Goal: Obtain resource: Obtain resource

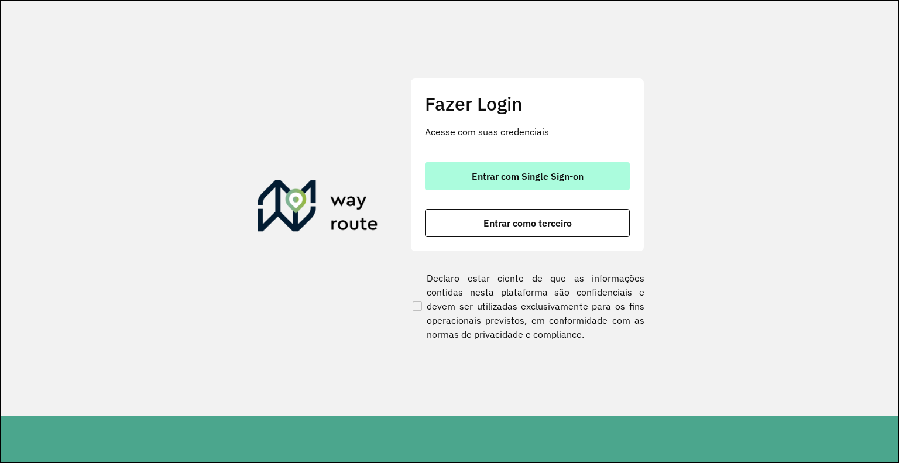
click at [541, 180] on span "Entrar com Single Sign-on" at bounding box center [528, 176] width 112 height 9
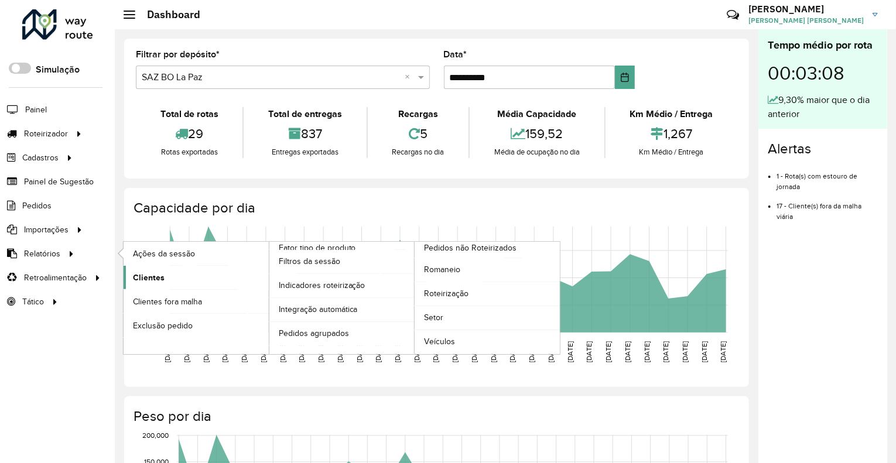
click at [150, 279] on span "Clientes" at bounding box center [149, 278] width 32 height 12
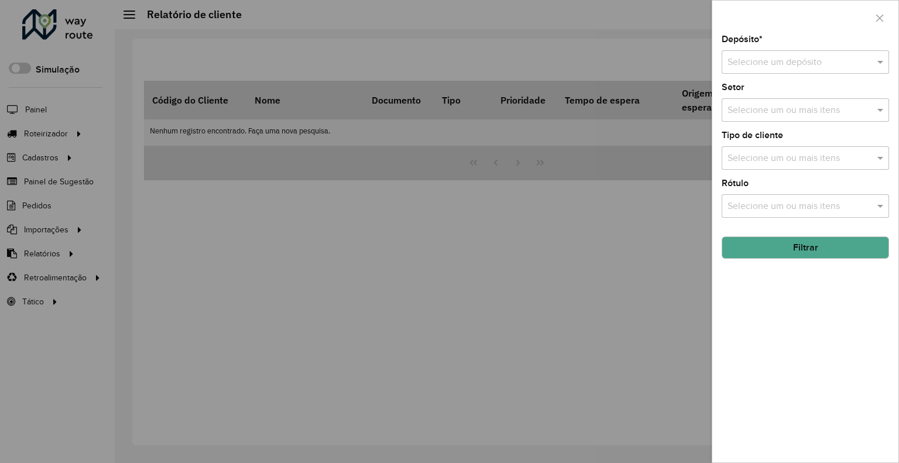
click at [798, 60] on input "text" at bounding box center [794, 63] width 132 height 14
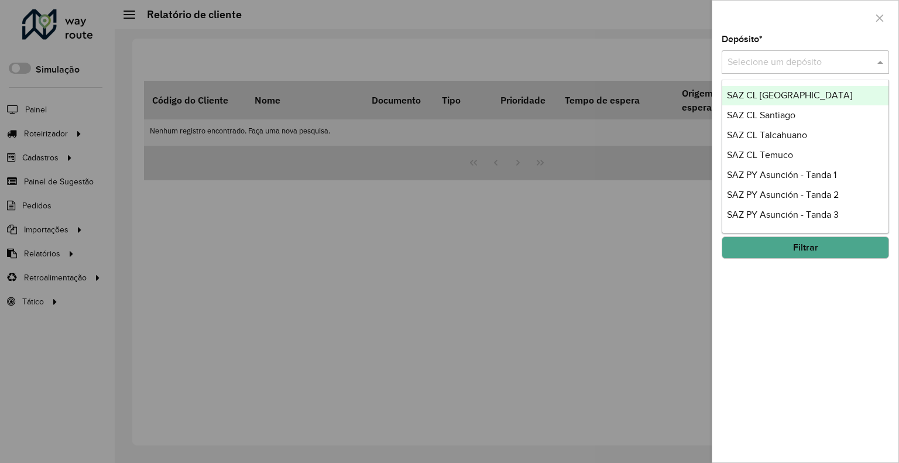
scroll to position [779, 0]
click at [776, 42] on div "Depósito * Selecione um depósito" at bounding box center [805, 54] width 167 height 39
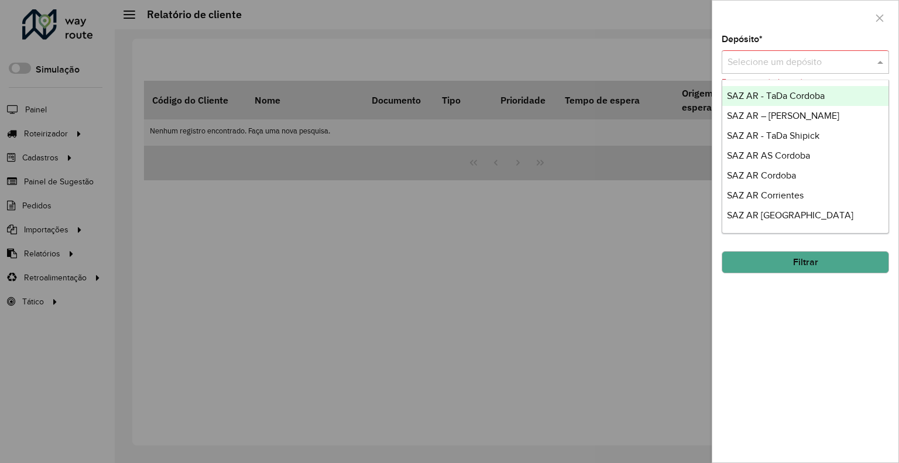
click at [776, 70] on div "Selecione um depósito" at bounding box center [805, 61] width 167 height 23
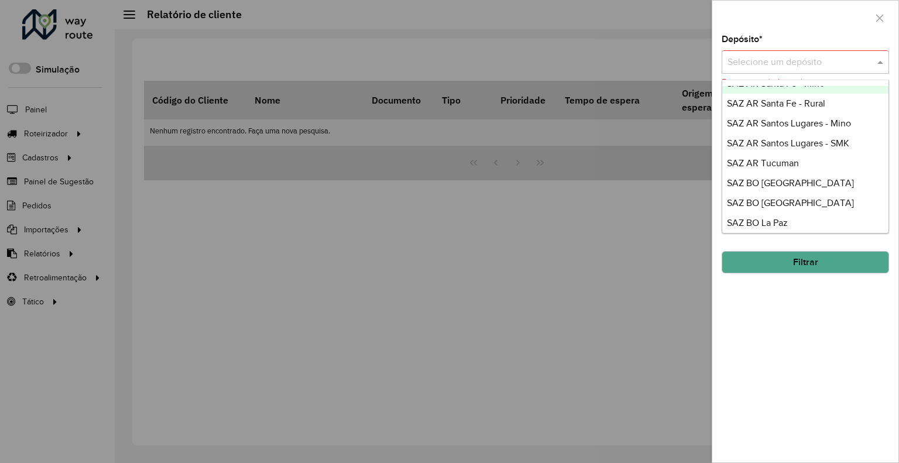
scroll to position [351, 0]
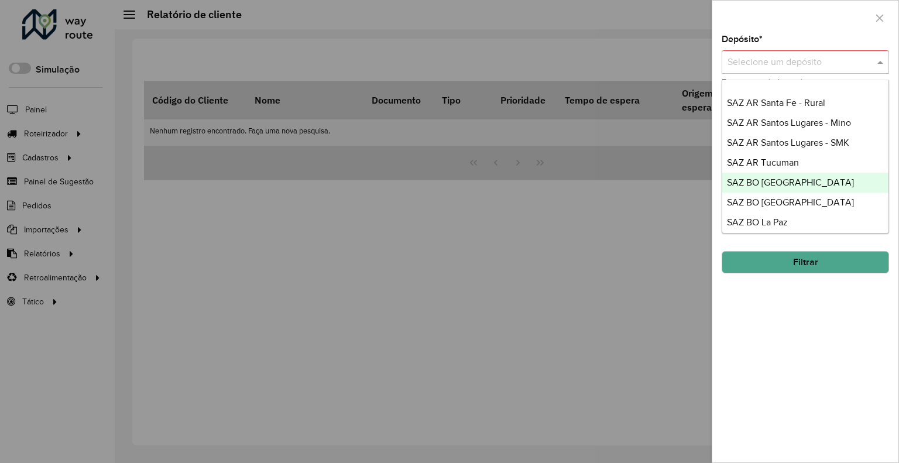
click at [793, 182] on span "SAZ BO [GEOGRAPHIC_DATA]" at bounding box center [790, 182] width 127 height 10
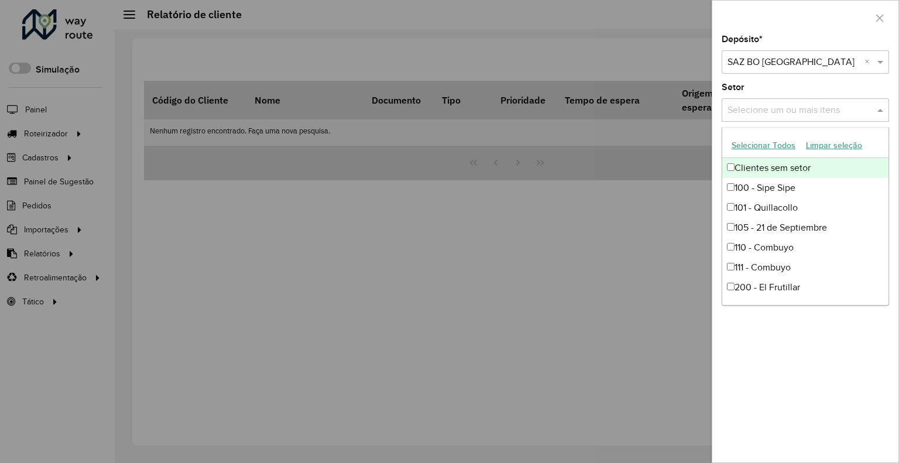
click at [792, 109] on input "text" at bounding box center [800, 111] width 150 height 14
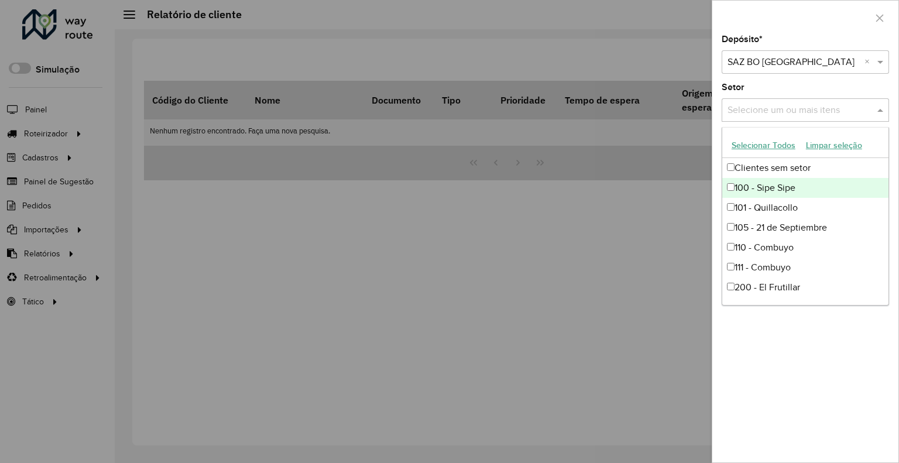
click at [732, 180] on div "100 - Sipe Sipe" at bounding box center [805, 188] width 166 height 20
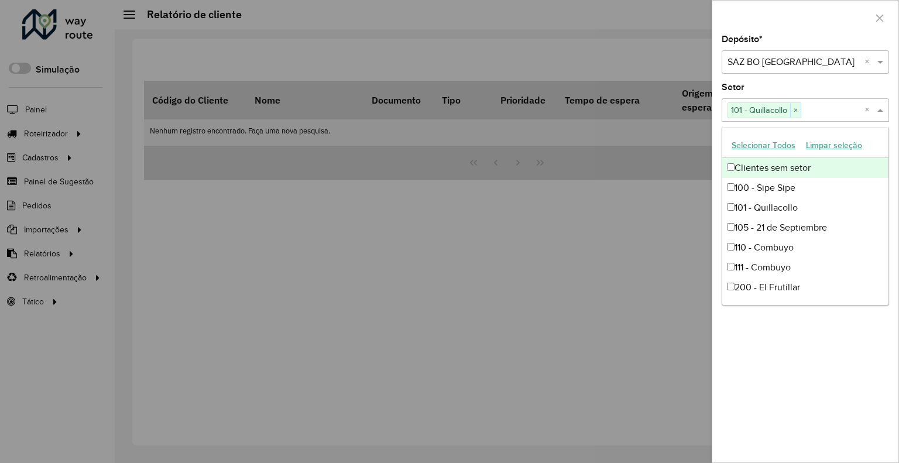
click at [815, 82] on div "Depósito * Selecione um depósito × SAZ BO Cochabamba × Setor Selecione um ou ma…" at bounding box center [805, 248] width 186 height 427
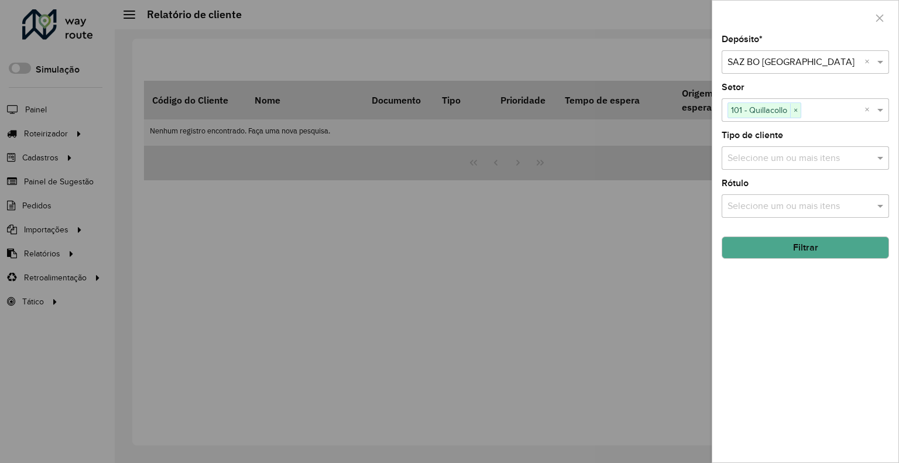
click at [789, 152] on input "text" at bounding box center [800, 159] width 150 height 14
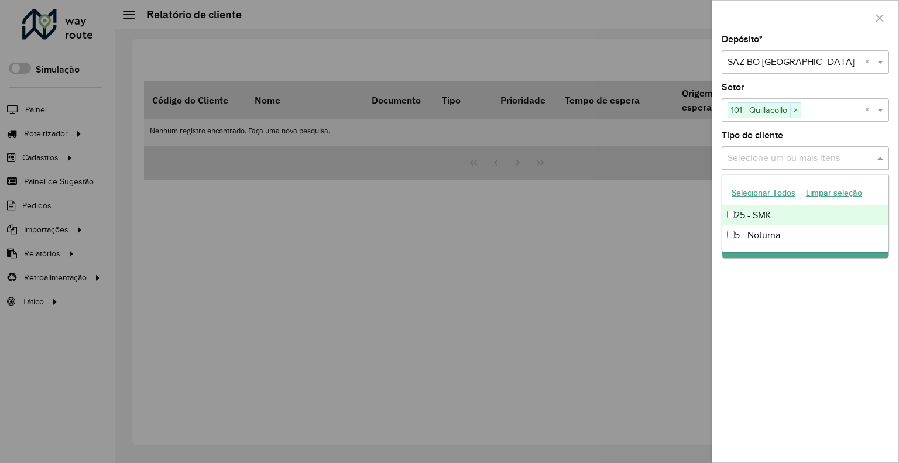
click at [789, 158] on input "text" at bounding box center [800, 159] width 150 height 14
click at [788, 158] on input "text" at bounding box center [800, 159] width 150 height 14
click at [767, 220] on div "25 - SMK" at bounding box center [805, 215] width 166 height 20
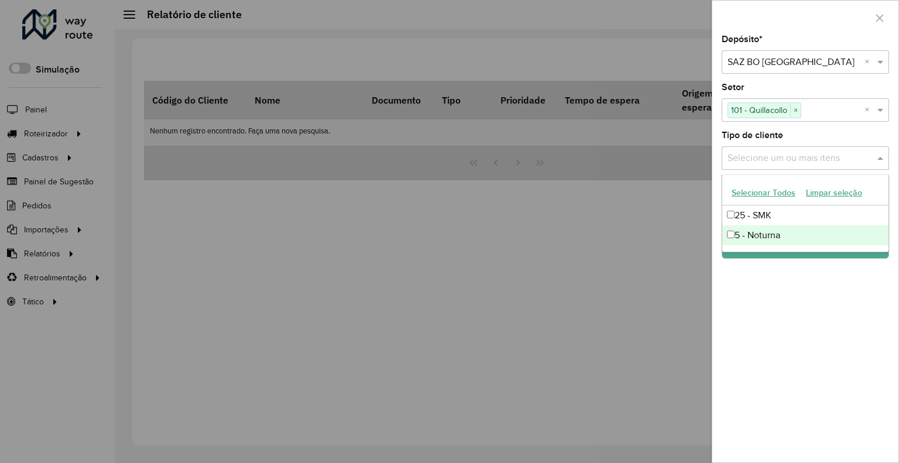
click at [738, 351] on div "Depósito * Selecione um depósito × SAZ BO Cochabamba × Setor Selecione um ou ma…" at bounding box center [805, 248] width 186 height 427
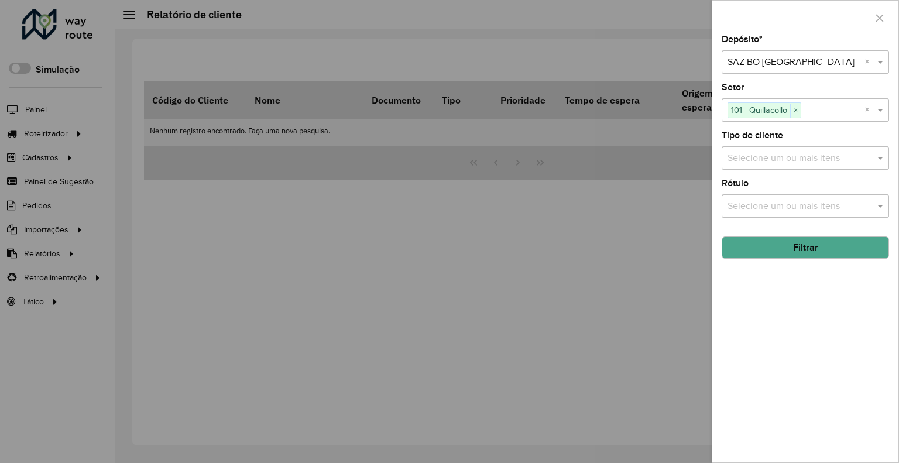
click at [815, 251] on button "Filtrar" at bounding box center [805, 247] width 167 height 22
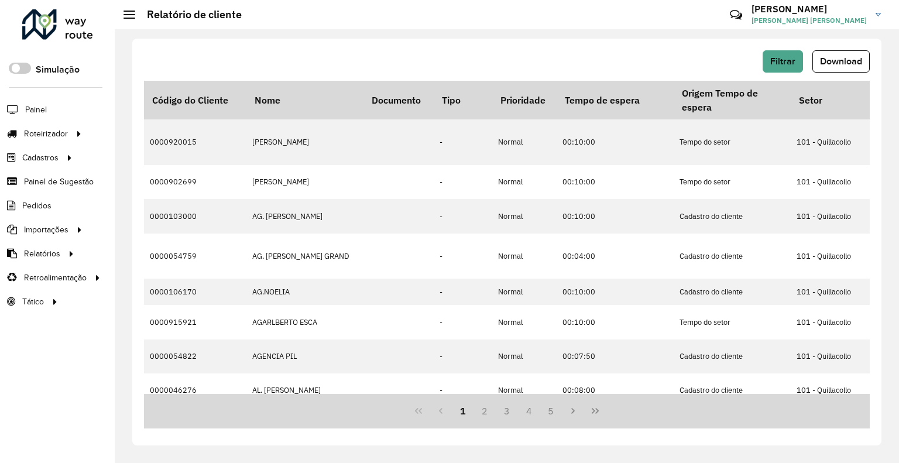
click at [834, 37] on div "Filtrar Download Código do Cliente Nome Documento Tipo Prioridade Tempo de espe…" at bounding box center [507, 246] width 784 height 434
click at [786, 64] on span "Filtrar" at bounding box center [782, 61] width 25 height 10
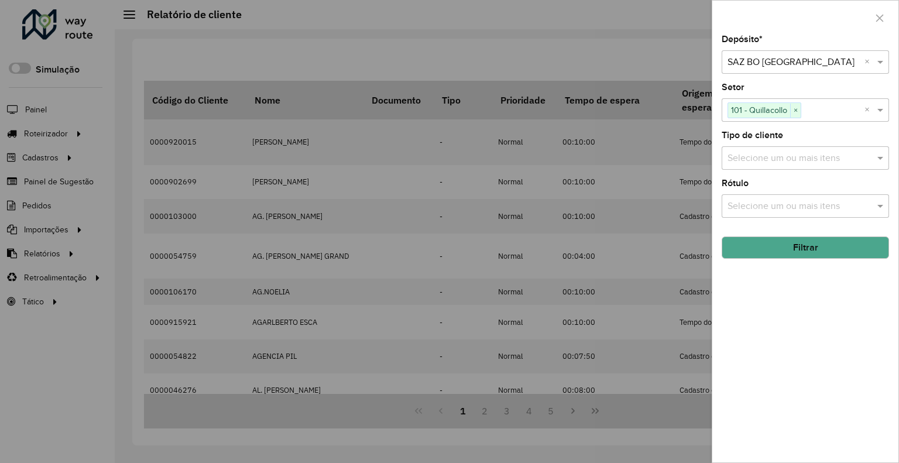
drag, startPoint x: 797, startPoint y: 112, endPoint x: 796, endPoint y: 142, distance: 29.9
click at [797, 111] on span "×" at bounding box center [795, 111] width 11 height 14
click at [801, 232] on hb-field-button "Filtrar" at bounding box center [805, 243] width 167 height 32
click at [794, 253] on button "Filtrar" at bounding box center [805, 247] width 167 height 22
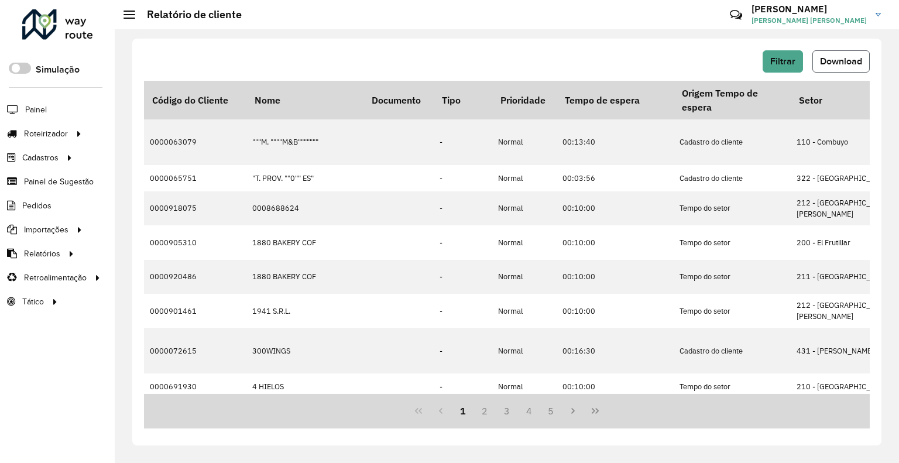
click at [856, 61] on span "Download" at bounding box center [841, 61] width 42 height 10
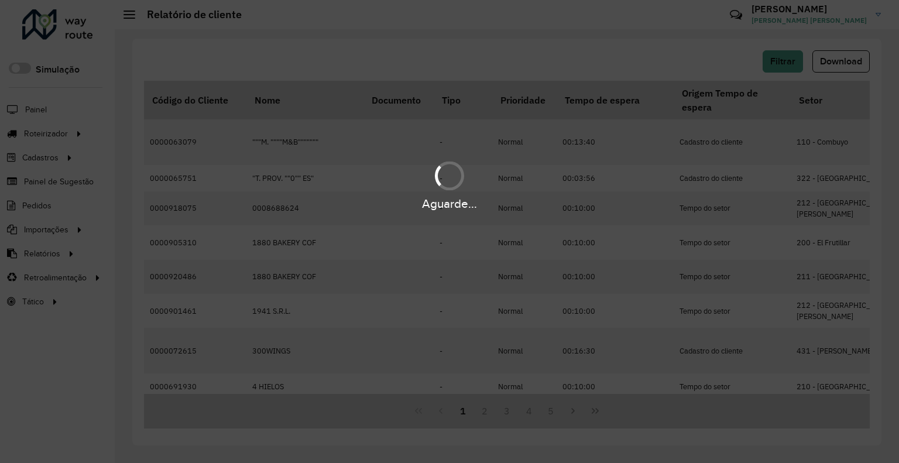
drag, startPoint x: 686, startPoint y: 81, endPoint x: 612, endPoint y: 67, distance: 75.7
click at [612, 67] on div "Aguarde..." at bounding box center [449, 231] width 899 height 463
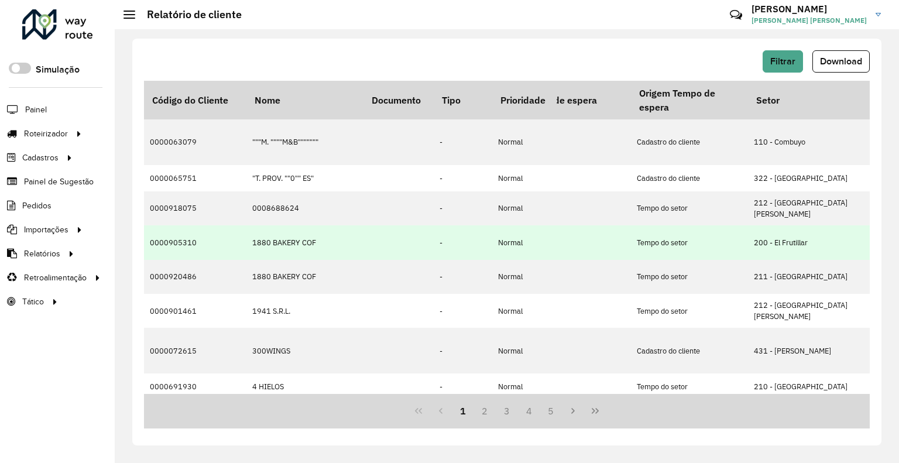
scroll to position [0, 0]
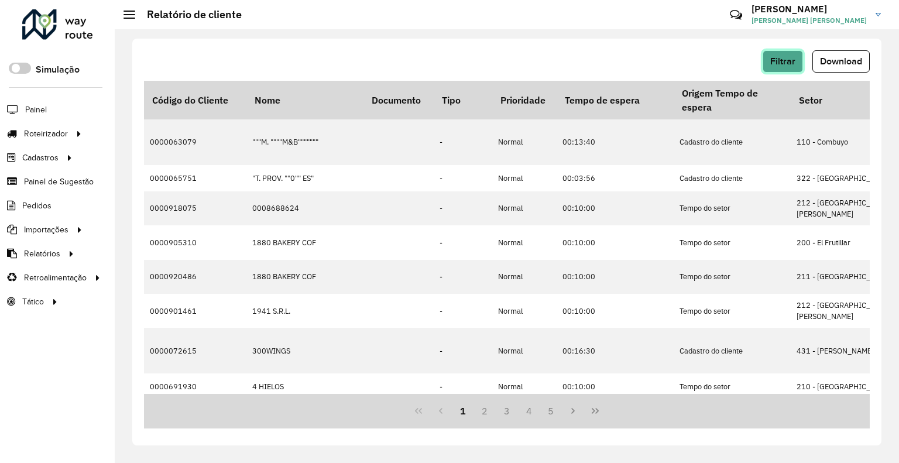
click at [784, 68] on button "Filtrar" at bounding box center [783, 61] width 40 height 22
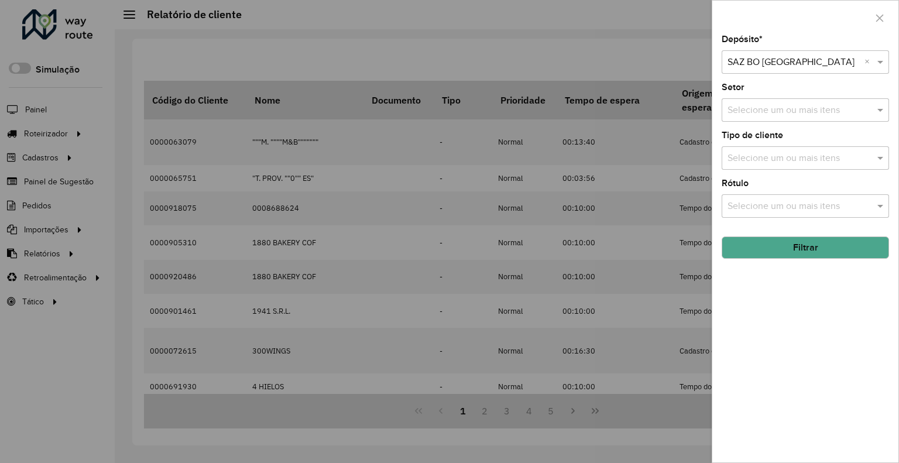
click at [747, 112] on input "text" at bounding box center [800, 111] width 150 height 14
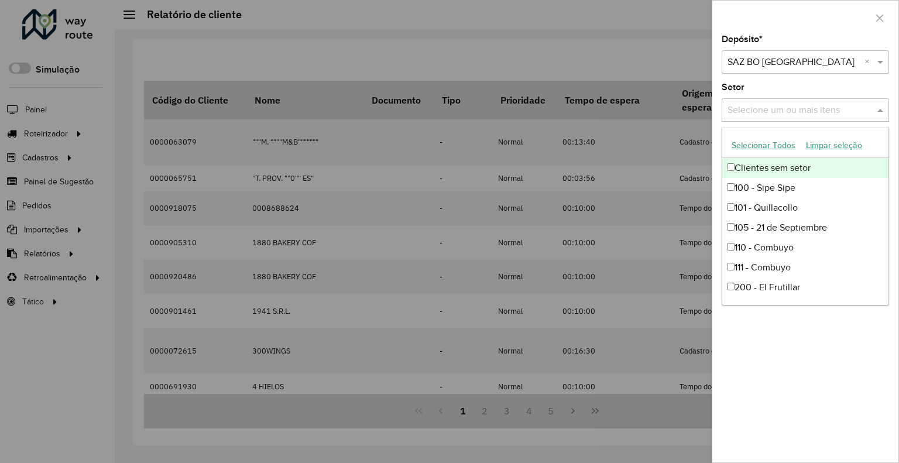
click at [777, 63] on input "text" at bounding box center [794, 63] width 132 height 14
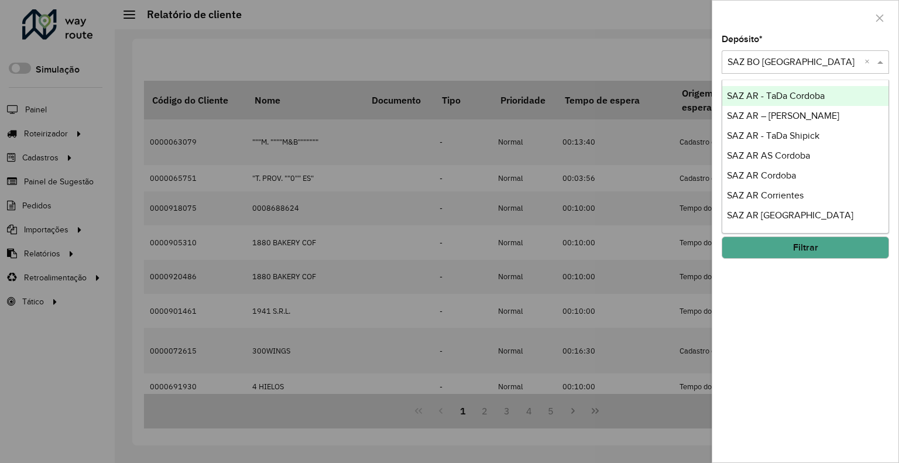
click at [779, 38] on div "Depósito * Selecione um depósito × SAZ BO [GEOGRAPHIC_DATA] ×" at bounding box center [805, 54] width 167 height 39
click at [766, 63] on input "text" at bounding box center [794, 63] width 132 height 14
click at [786, 37] on div "Depósito * Selecione um depósito × SAZ BO [GEOGRAPHIC_DATA] ×" at bounding box center [805, 54] width 167 height 39
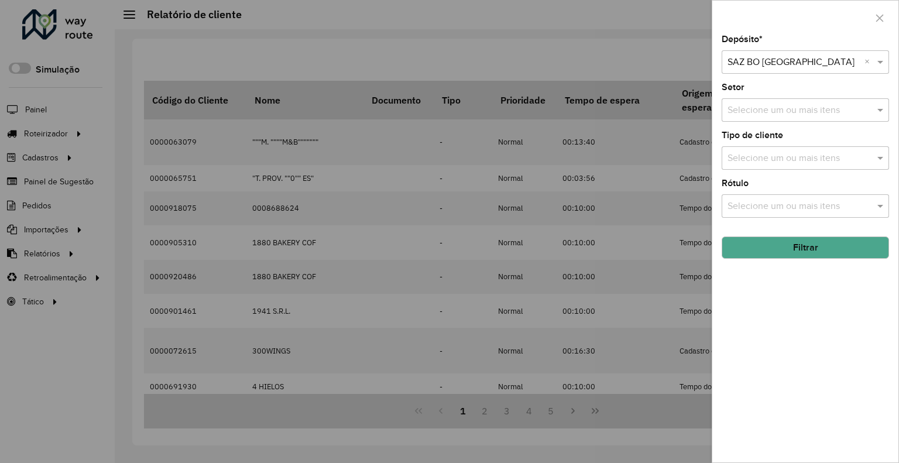
click at [667, 39] on div at bounding box center [449, 231] width 899 height 463
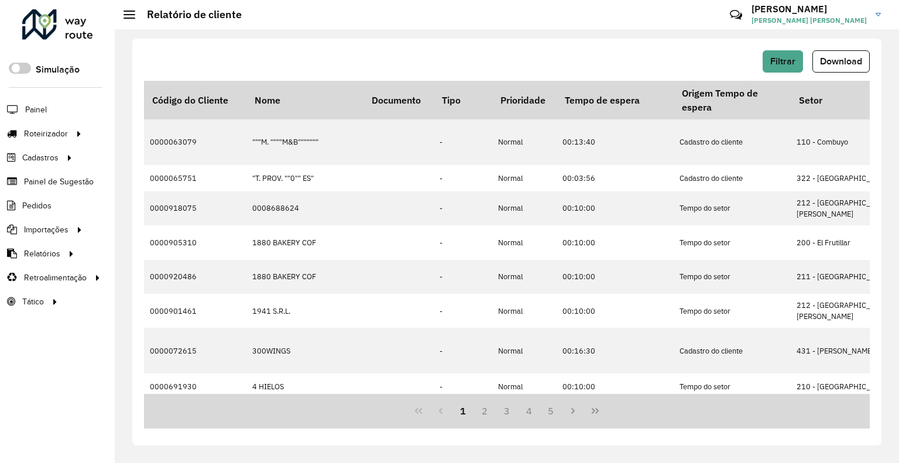
click at [578, 56] on div "Filtrar Download" at bounding box center [507, 61] width 726 height 22
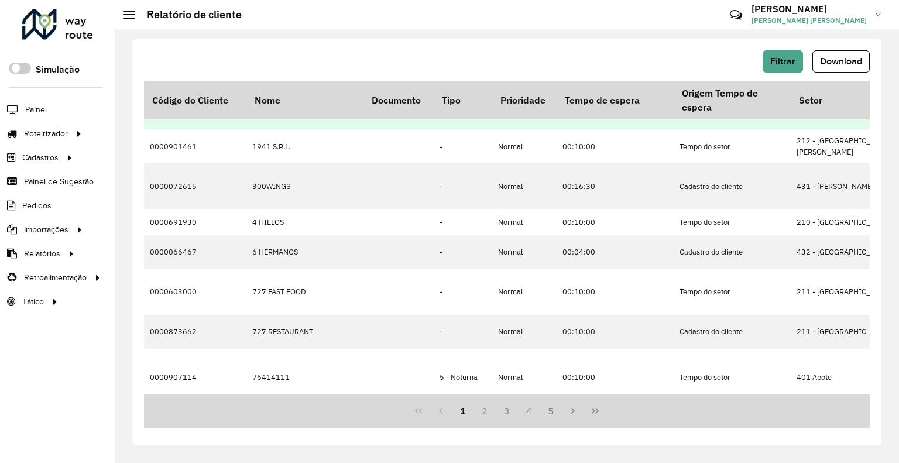
scroll to position [176, 0]
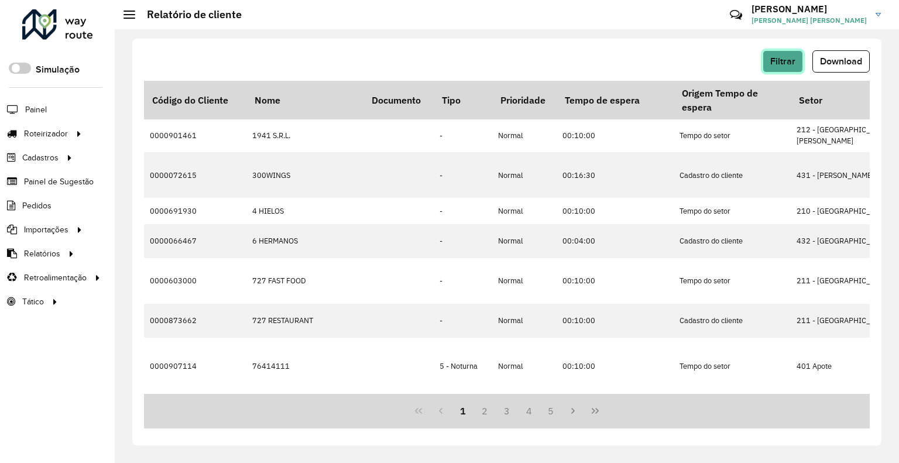
click at [787, 64] on span "Filtrar" at bounding box center [782, 61] width 25 height 10
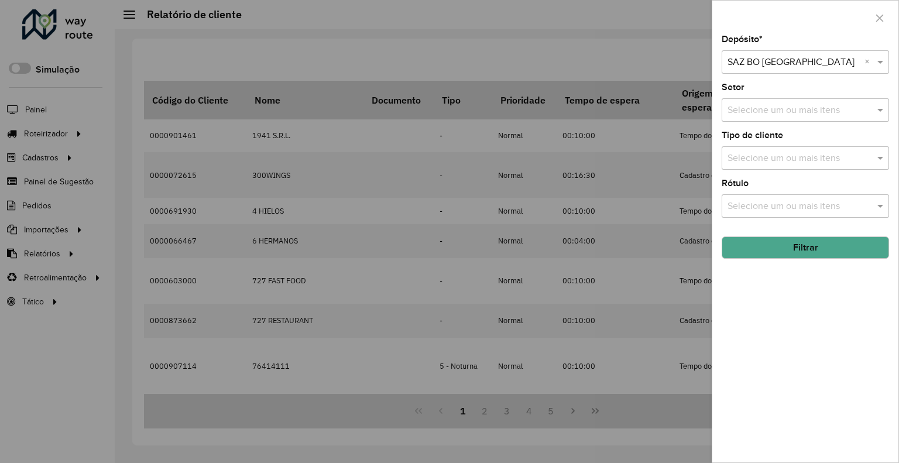
click at [759, 60] on input "text" at bounding box center [794, 63] width 132 height 14
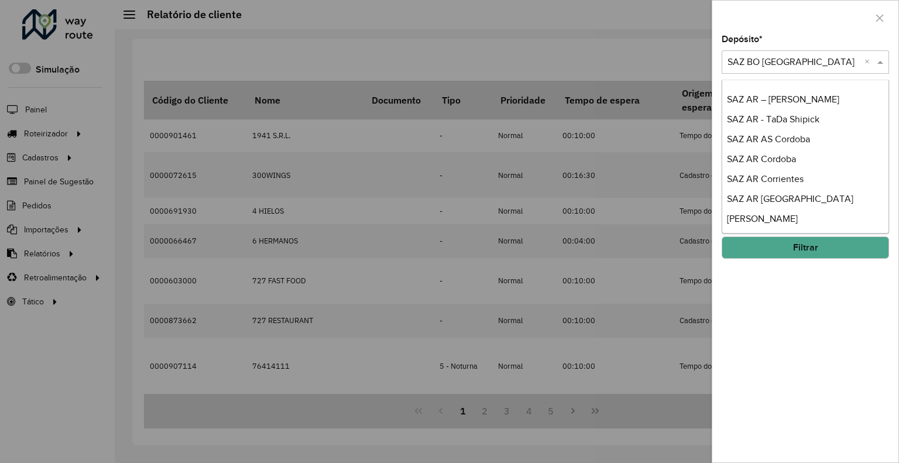
scroll to position [0, 0]
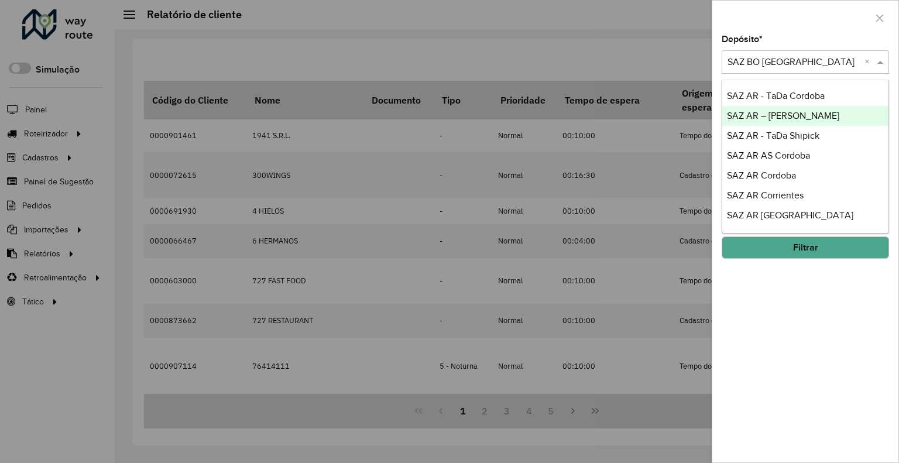
drag, startPoint x: 623, startPoint y: 61, endPoint x: 616, endPoint y: 78, distance: 18.9
click at [623, 61] on div at bounding box center [449, 231] width 899 height 463
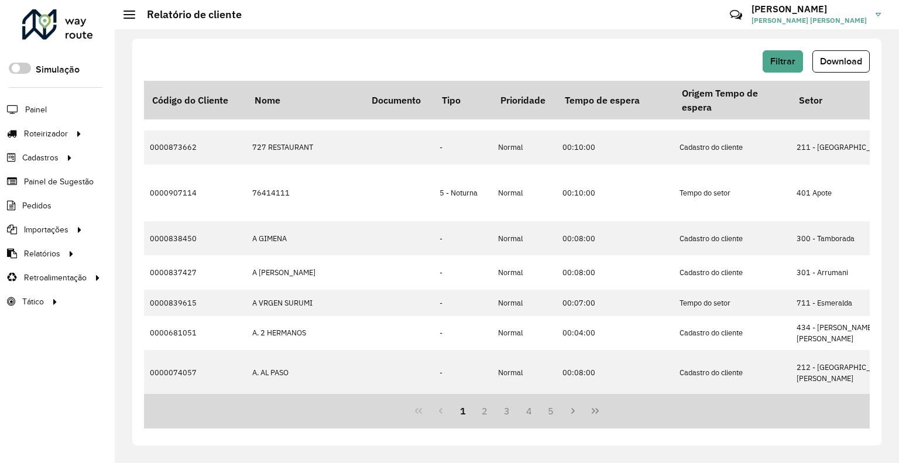
scroll to position [351, 0]
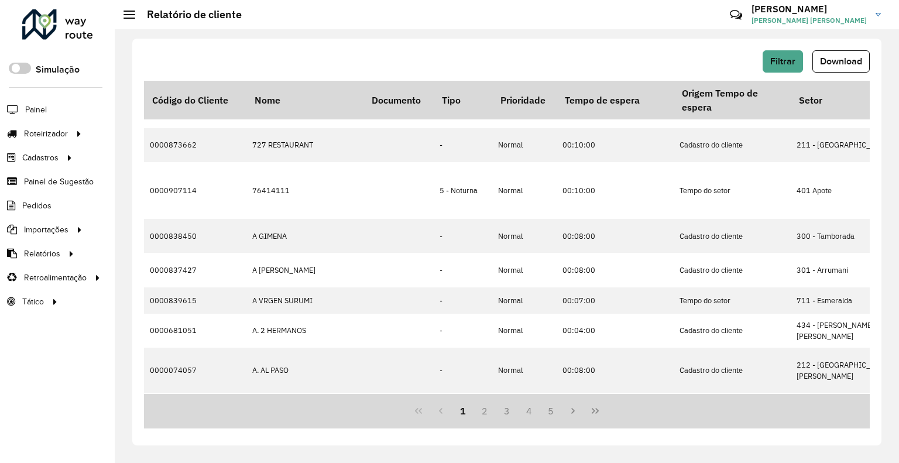
drag, startPoint x: 211, startPoint y: 45, endPoint x: 205, endPoint y: 50, distance: 7.9
click at [211, 44] on div "Filtrar Download Código do Cliente Nome Documento Tipo Prioridade Tempo de espe…" at bounding box center [506, 242] width 749 height 407
click at [602, 36] on div "Filtrar Download Código do Cliente Nome Documento Tipo Prioridade Tempo de espe…" at bounding box center [507, 246] width 784 height 434
